Goal: Task Accomplishment & Management: Complete application form

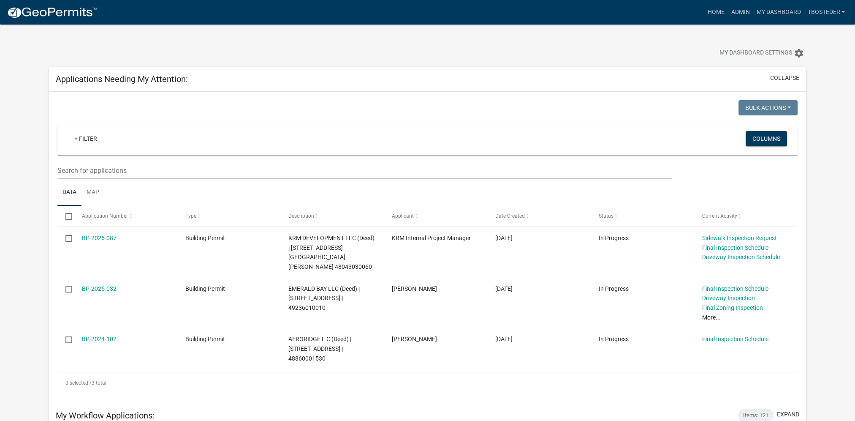
drag, startPoint x: 702, startPoint y: 43, endPoint x: 685, endPoint y: 38, distance: 17.4
click at [699, 42] on div "My Dashboard Settings settings" at bounding box center [428, 43] width 770 height 39
click at [736, 14] on link "Admin" at bounding box center [739, 12] width 25 height 16
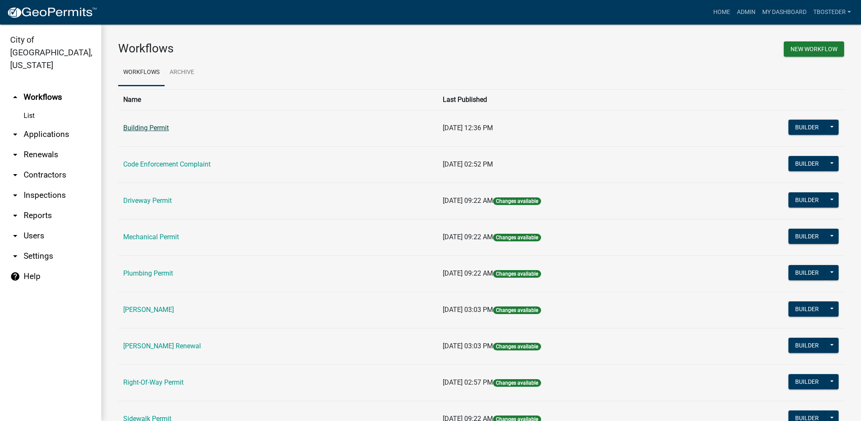
click at [132, 128] on link "Building Permit" at bounding box center [146, 128] width 46 height 8
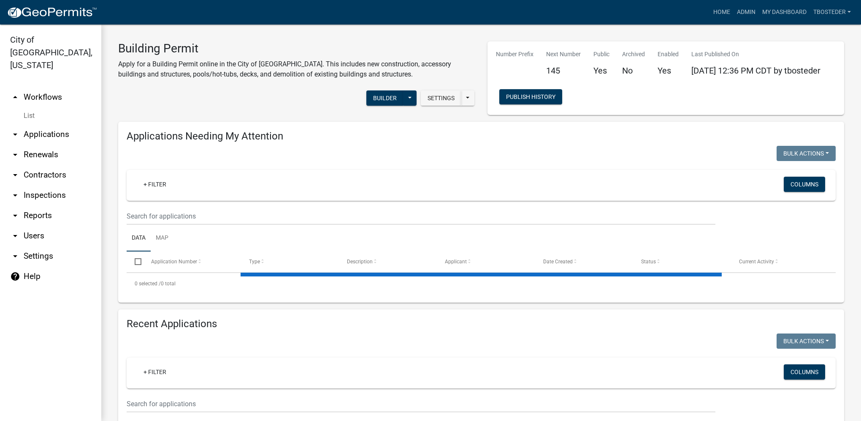
select select "1: 25"
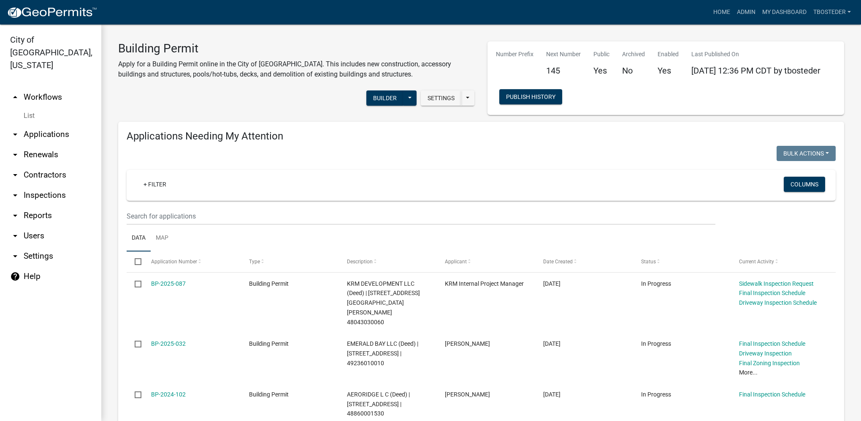
click at [792, 21] on nav "Toggle drawer menu more_horiz Home Admin My Dashboard tbosteder Admin Account L…" at bounding box center [430, 12] width 861 height 24
click at [789, 9] on link "My Dashboard" at bounding box center [784, 12] width 51 height 16
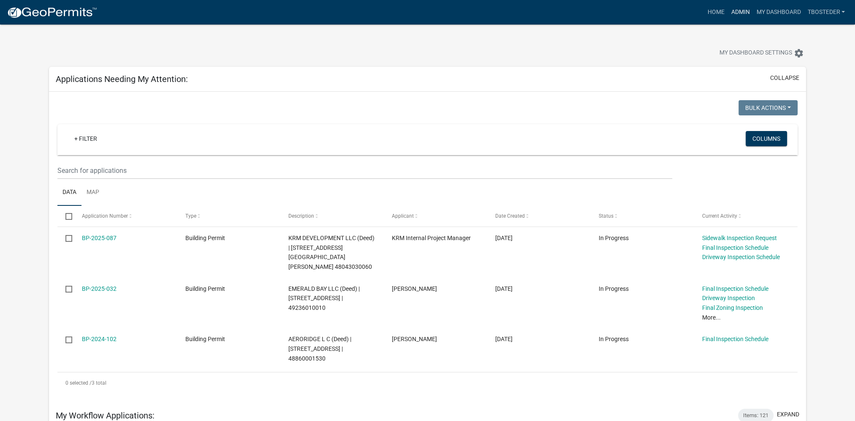
click at [729, 17] on link "Admin" at bounding box center [739, 12] width 25 height 16
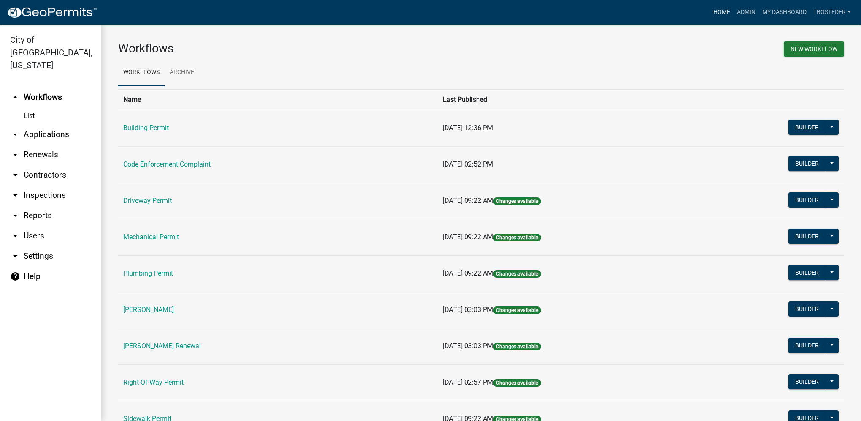
click at [716, 10] on link "Home" at bounding box center [722, 12] width 24 height 16
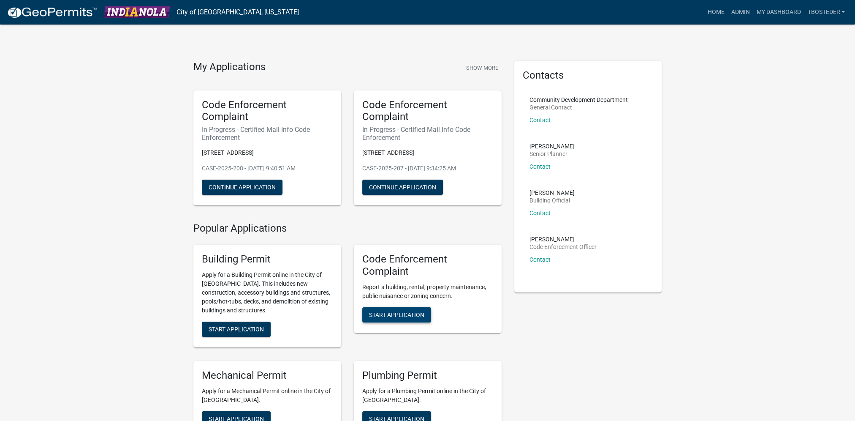
click at [396, 312] on span "Start Application" at bounding box center [396, 314] width 55 height 7
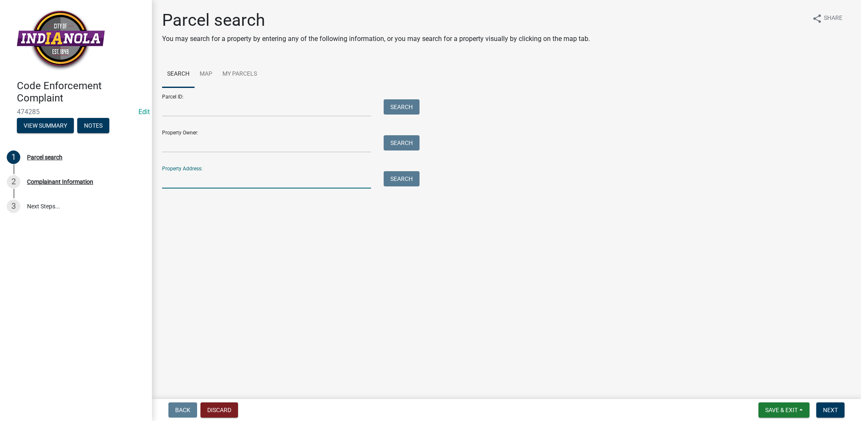
click at [236, 174] on input "Property Address:" at bounding box center [266, 179] width 209 height 17
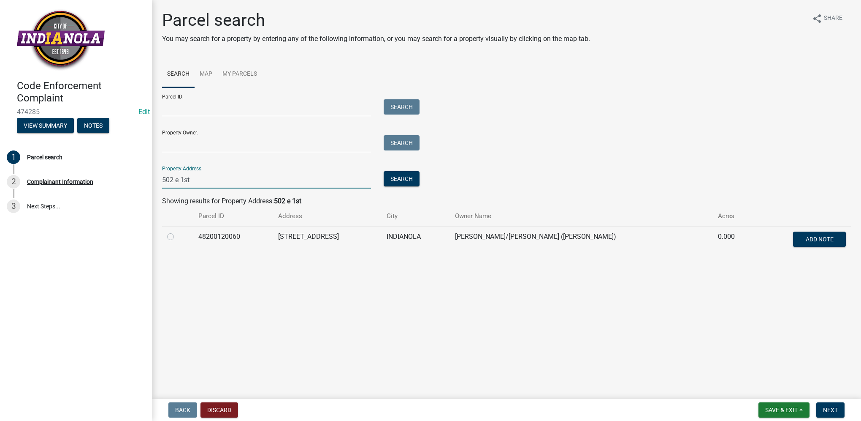
type input "502 e 1st"
click at [177, 231] on label at bounding box center [177, 231] width 0 height 0
click at [177, 237] on input "radio" at bounding box center [179, 233] width 5 height 5
radio input "true"
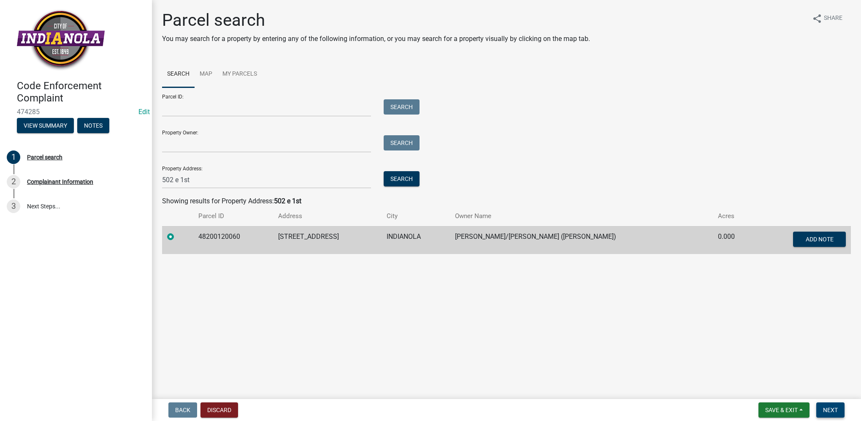
click at [826, 410] on span "Next" at bounding box center [830, 409] width 15 height 7
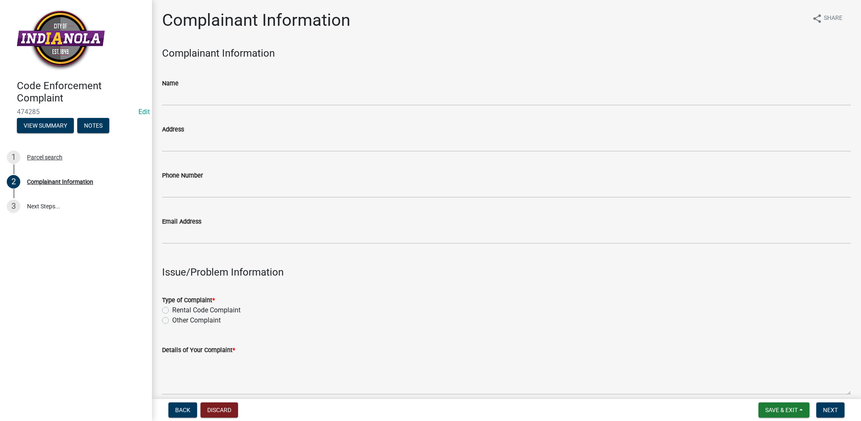
click at [172, 319] on label "Other Complaint" at bounding box center [196, 320] width 49 height 10
click at [172, 319] on input "Other Complaint" at bounding box center [174, 317] width 5 height 5
radio input "true"
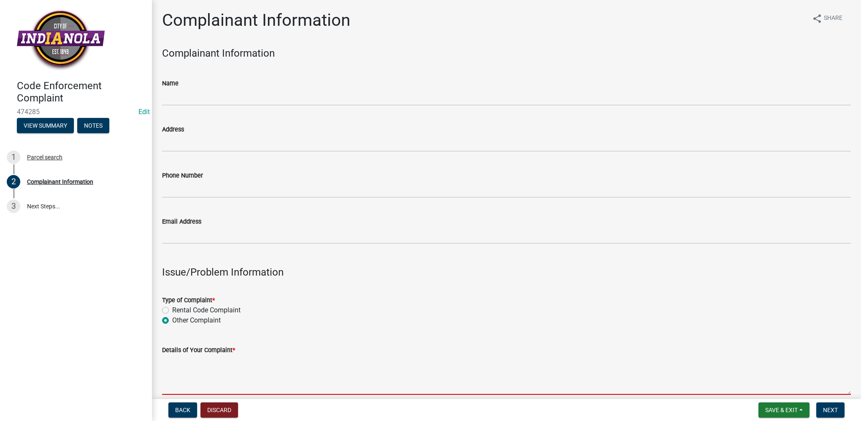
click at [187, 372] on textarea "Details of Your Complaint *" at bounding box center [506, 375] width 689 height 40
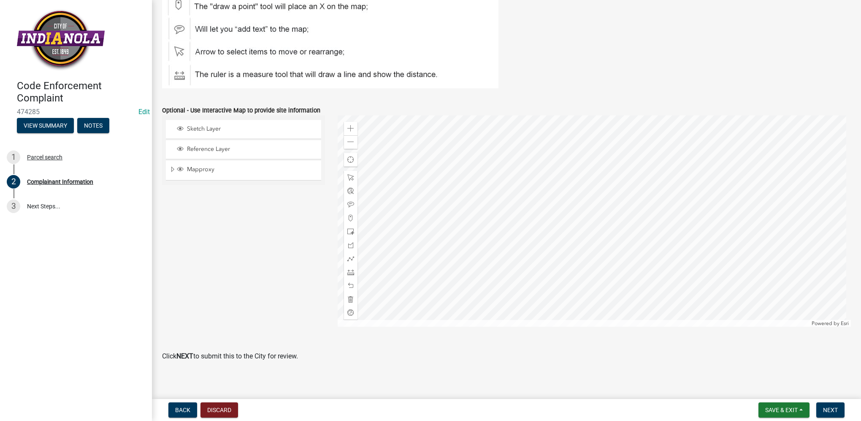
scroll to position [962, 0]
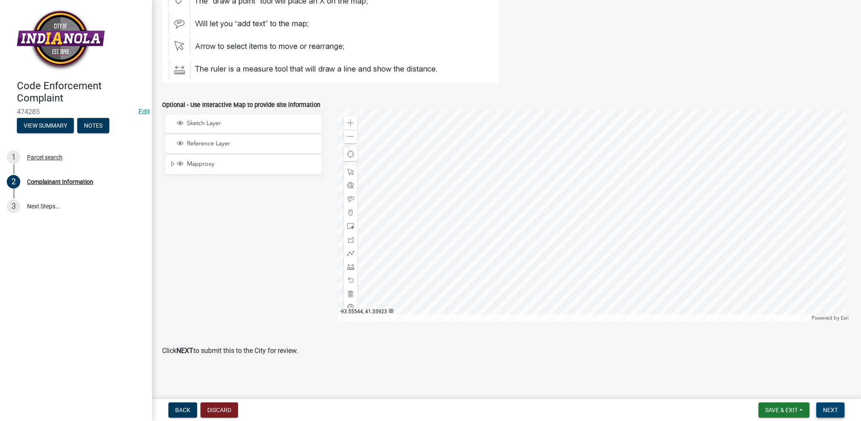
type textarea "overgrown bushes along sidewalk"
click at [821, 410] on button "Next" at bounding box center [831, 409] width 28 height 15
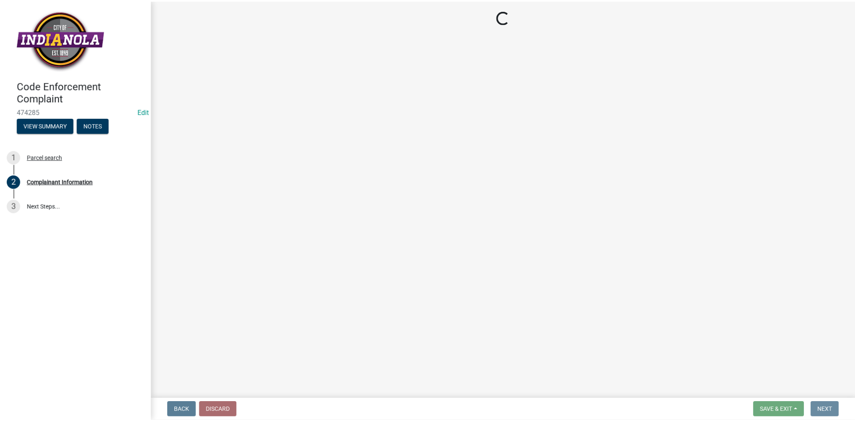
scroll to position [0, 0]
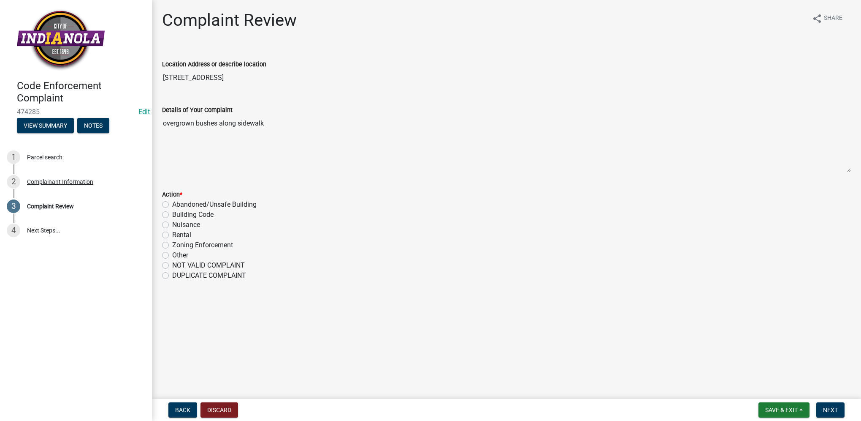
click at [172, 225] on label "Nuisance" at bounding box center [186, 225] width 28 height 10
click at [172, 225] on input "Nuisance" at bounding box center [174, 222] width 5 height 5
radio input "true"
click at [825, 412] on span "Next" at bounding box center [830, 409] width 15 height 7
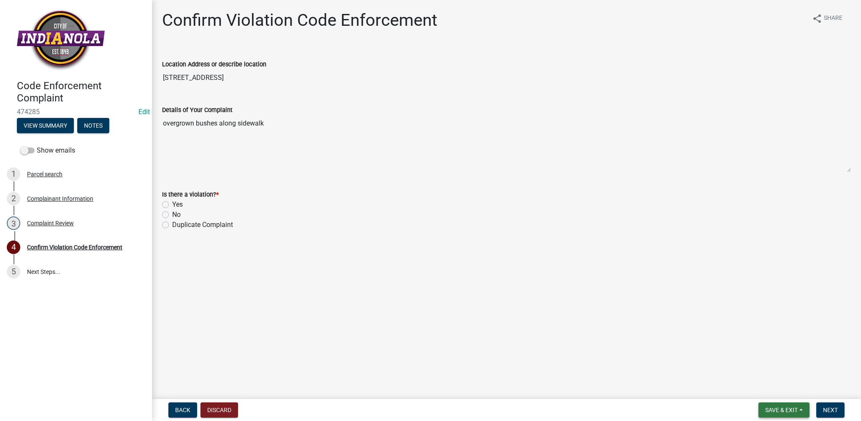
click at [798, 414] on button "Save & Exit" at bounding box center [784, 409] width 51 height 15
click at [784, 396] on button "Save & Exit" at bounding box center [776, 387] width 68 height 20
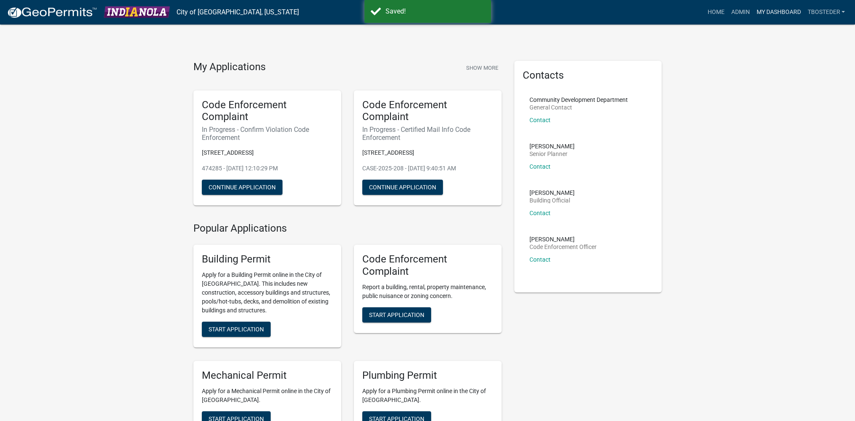
click at [772, 17] on link "My Dashboard" at bounding box center [778, 12] width 51 height 16
